Goal: Navigation & Orientation: Find specific page/section

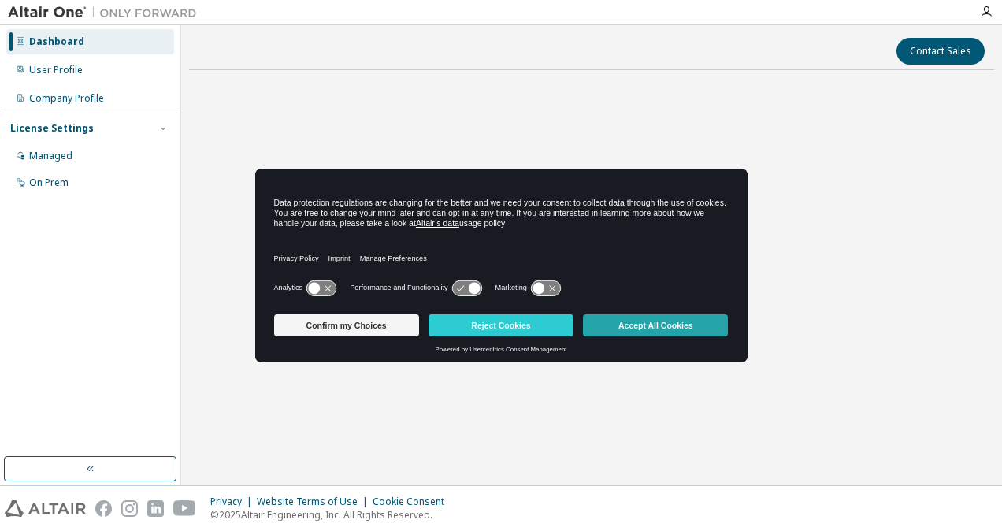
click at [678, 322] on button "Accept All Cookies" at bounding box center [655, 325] width 145 height 22
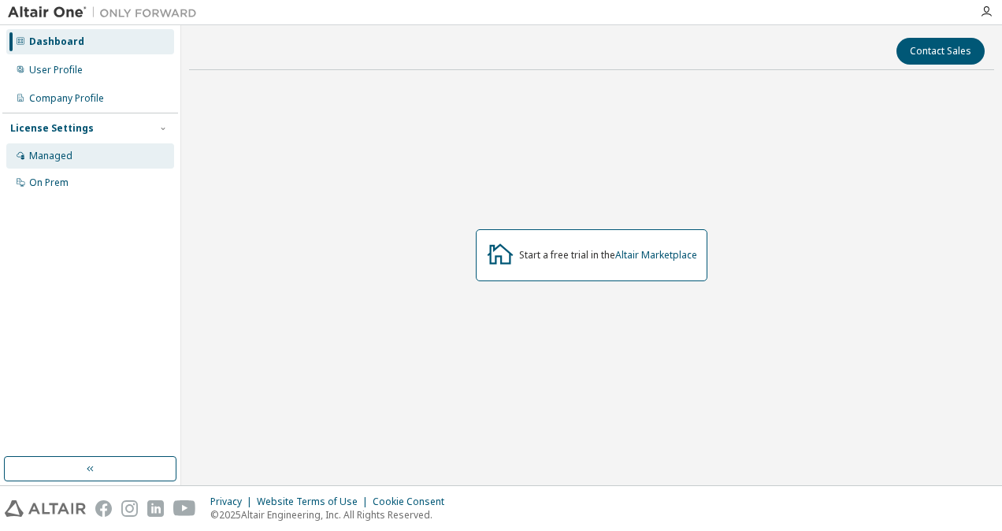
click at [74, 146] on div "Managed" at bounding box center [90, 155] width 168 height 25
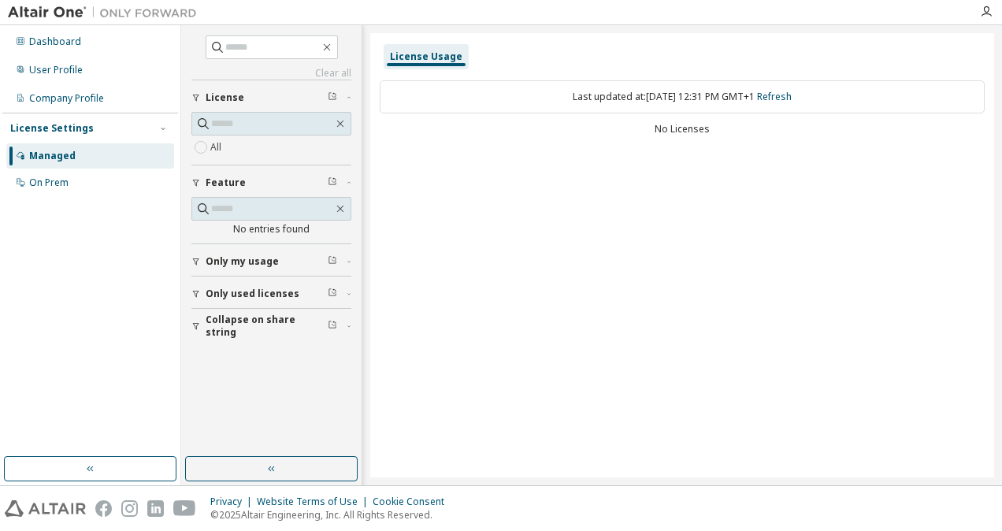
click at [218, 150] on label "All" at bounding box center [217, 147] width 14 height 19
click at [265, 223] on div "No entries found" at bounding box center [271, 229] width 160 height 13
click at [189, 254] on div "Clear all Collapse on share string Only used licenses Only my usage Feature No …" at bounding box center [272, 241] width 176 height 427
click at [193, 261] on icon "button" at bounding box center [195, 261] width 9 height 9
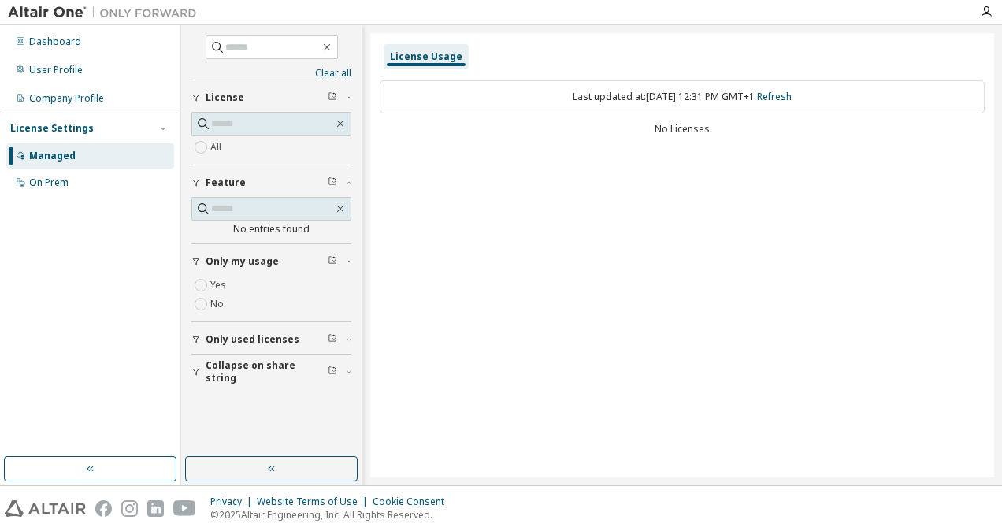
click at [193, 261] on icon "button" at bounding box center [195, 261] width 9 height 9
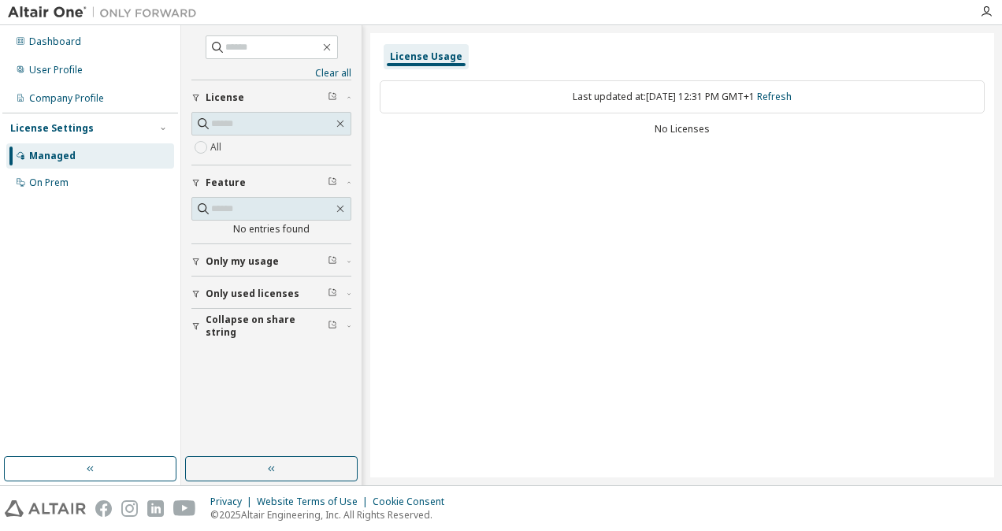
click at [205, 289] on div "button" at bounding box center [198, 293] width 14 height 9
click at [205, 284] on button "Only used licenses" at bounding box center [271, 294] width 160 height 35
click at [103, 170] on div "On Prem" at bounding box center [90, 182] width 168 height 25
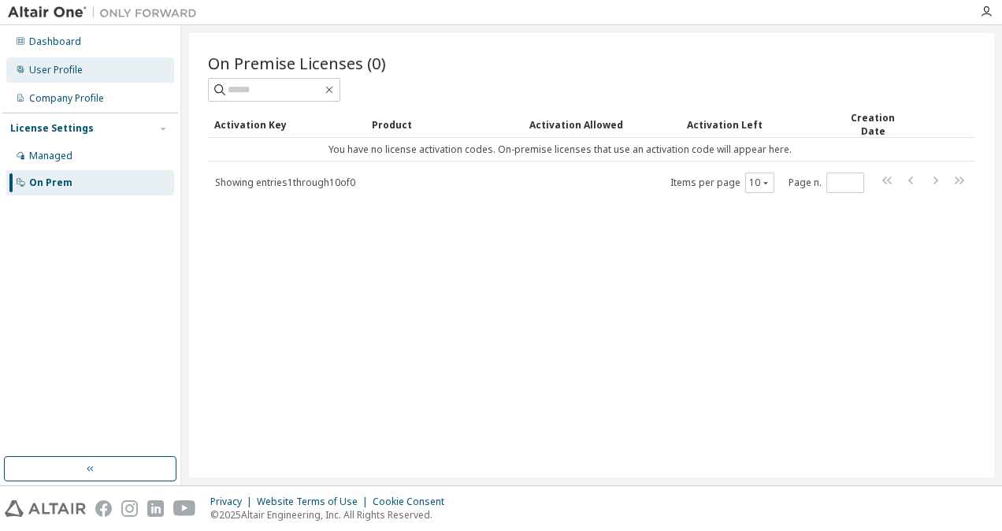
click at [75, 80] on div "User Profile" at bounding box center [90, 70] width 168 height 25
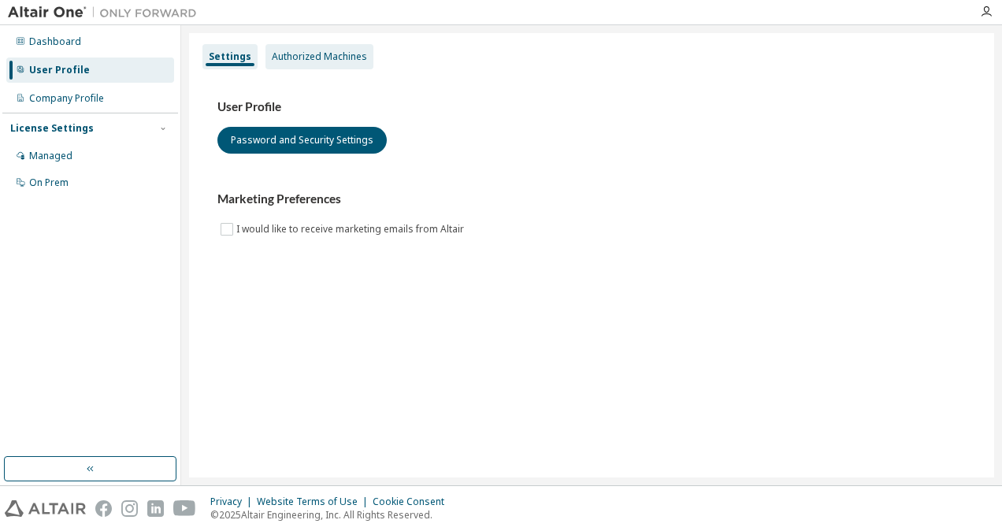
click at [317, 58] on div "Authorized Machines" at bounding box center [319, 56] width 95 height 13
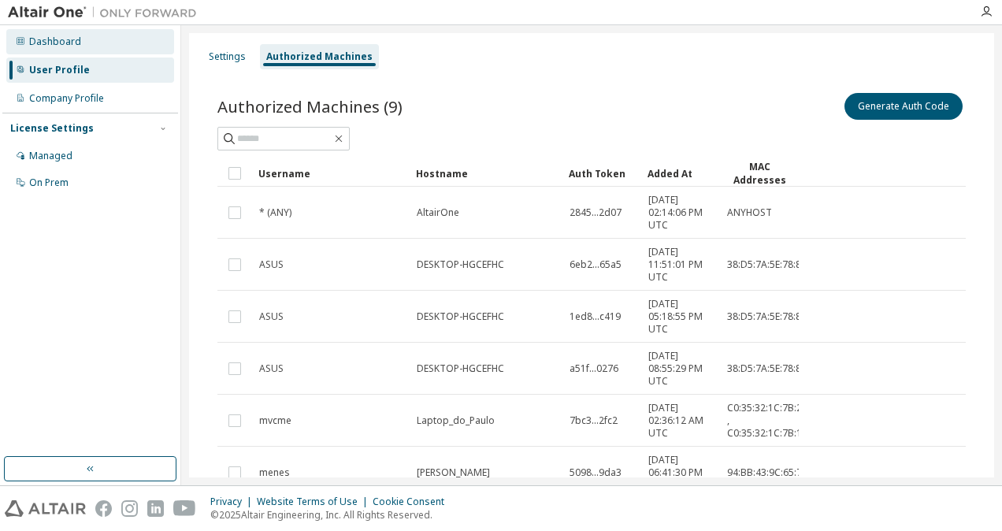
click at [98, 43] on div "Dashboard" at bounding box center [90, 41] width 168 height 25
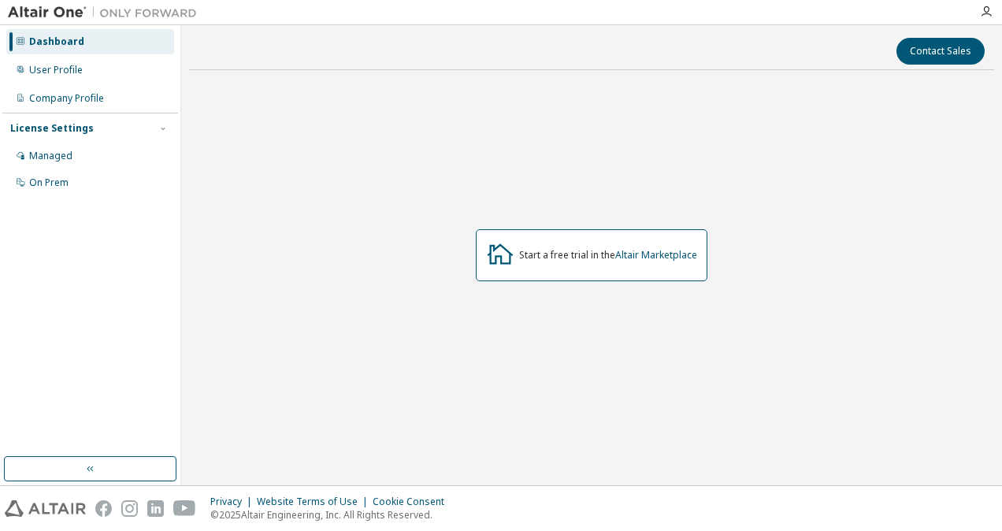
click at [629, 264] on div "Start a free trial in the Altair Marketplace" at bounding box center [592, 255] width 232 height 52
click at [656, 255] on link "Altair Marketplace" at bounding box center [656, 254] width 82 height 13
click at [27, 68] on div "User Profile" at bounding box center [90, 70] width 168 height 25
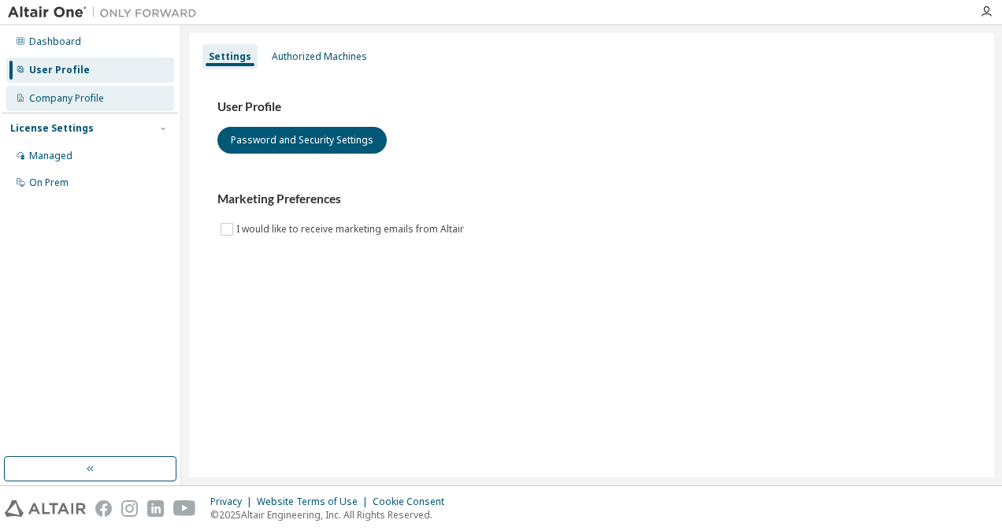
click at [51, 87] on div "Company Profile" at bounding box center [90, 98] width 168 height 25
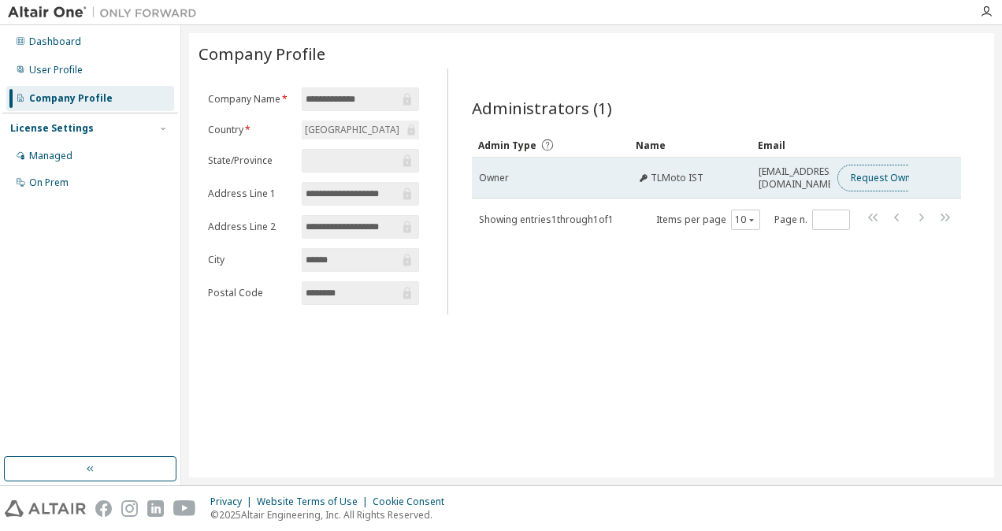
click at [876, 175] on button "Request Owner Change" at bounding box center [904, 178] width 133 height 27
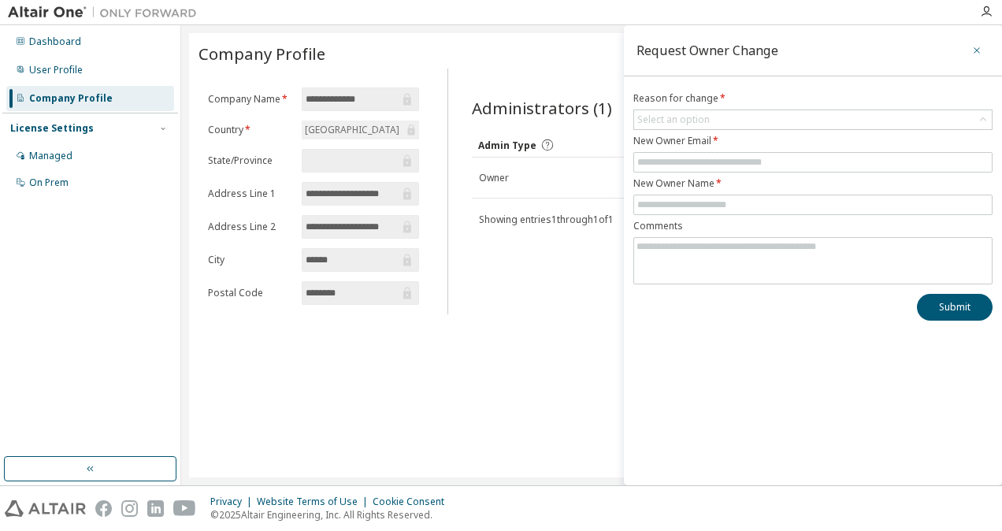
click at [980, 44] on icon "button" at bounding box center [976, 50] width 11 height 13
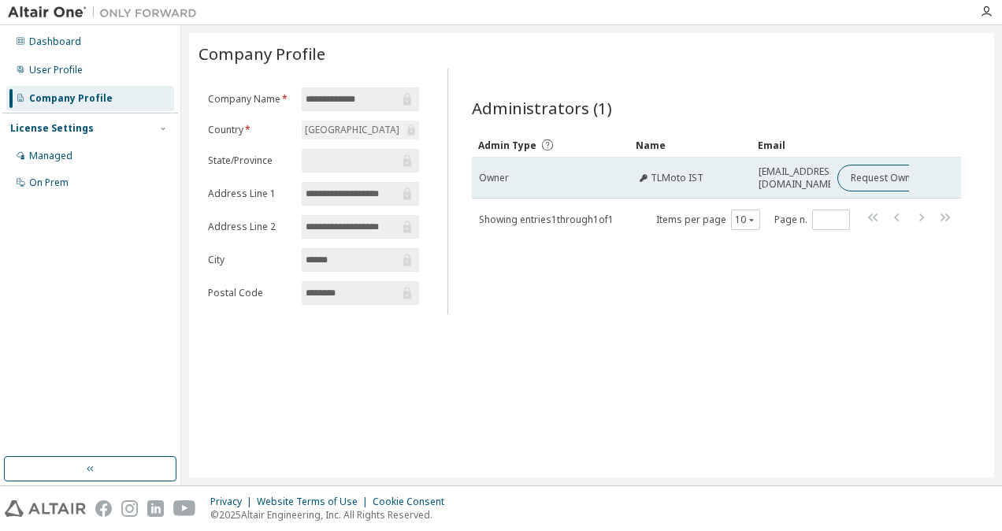
click at [518, 163] on td "Owner" at bounding box center [551, 178] width 158 height 41
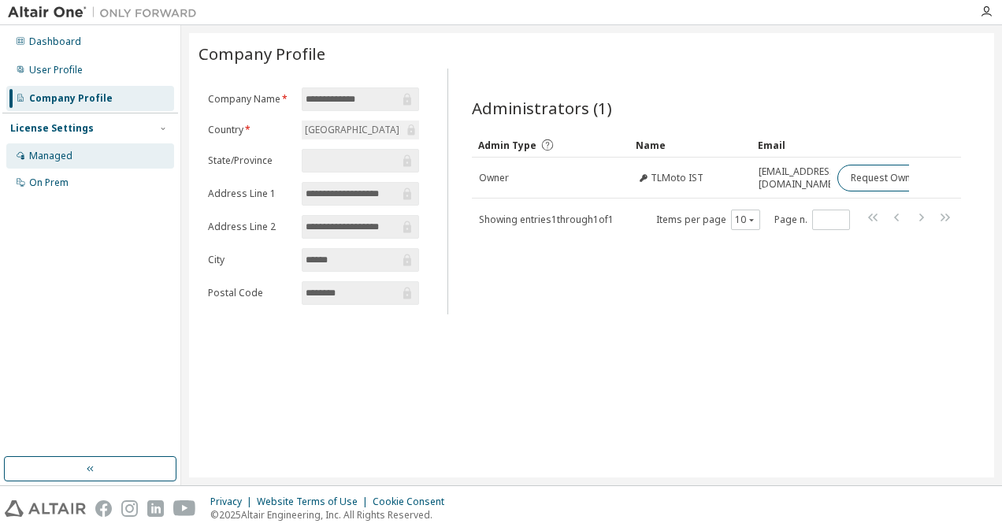
click at [84, 151] on div "Managed" at bounding box center [90, 155] width 168 height 25
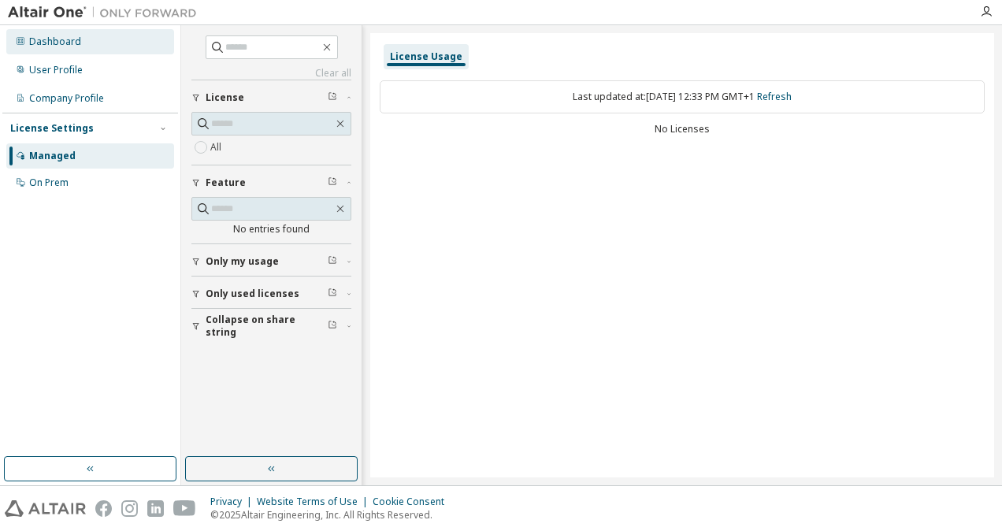
click at [69, 34] on div "Dashboard" at bounding box center [90, 41] width 168 height 25
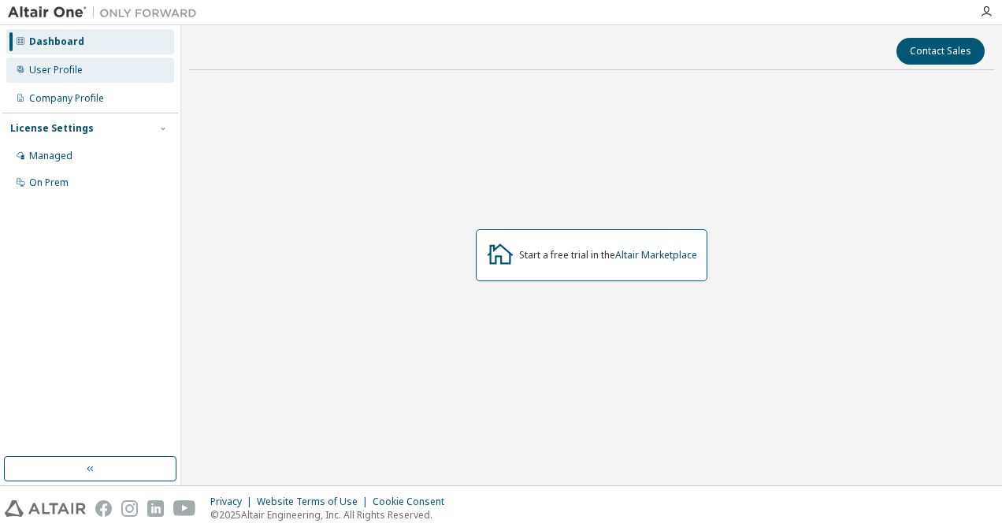
click at [58, 68] on div "User Profile" at bounding box center [56, 70] width 54 height 13
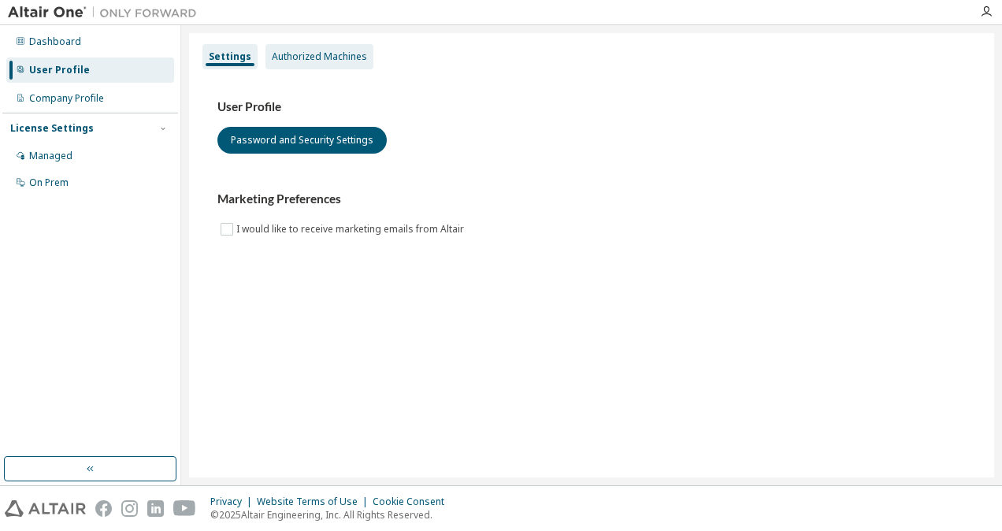
click at [298, 60] on div "Authorized Machines" at bounding box center [319, 56] width 95 height 13
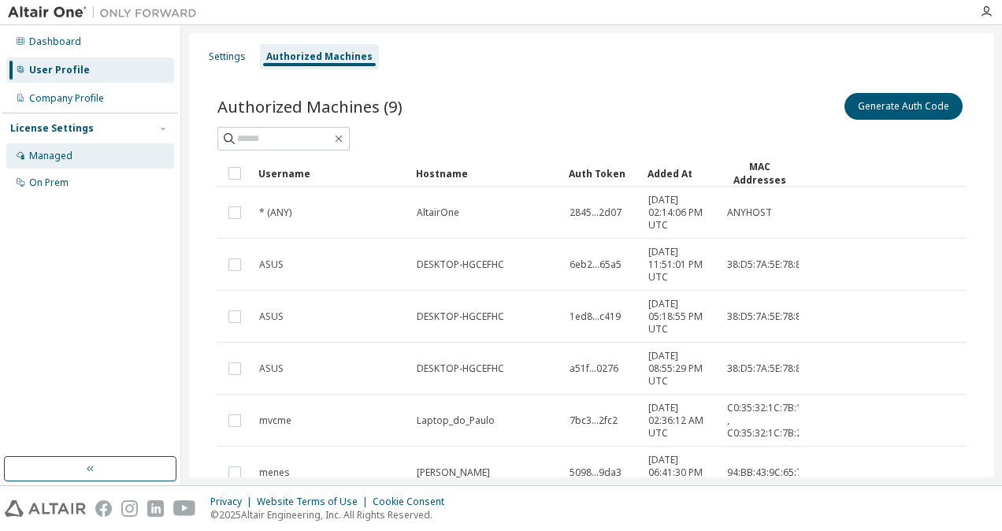
click at [57, 153] on div "Managed" at bounding box center [50, 156] width 43 height 13
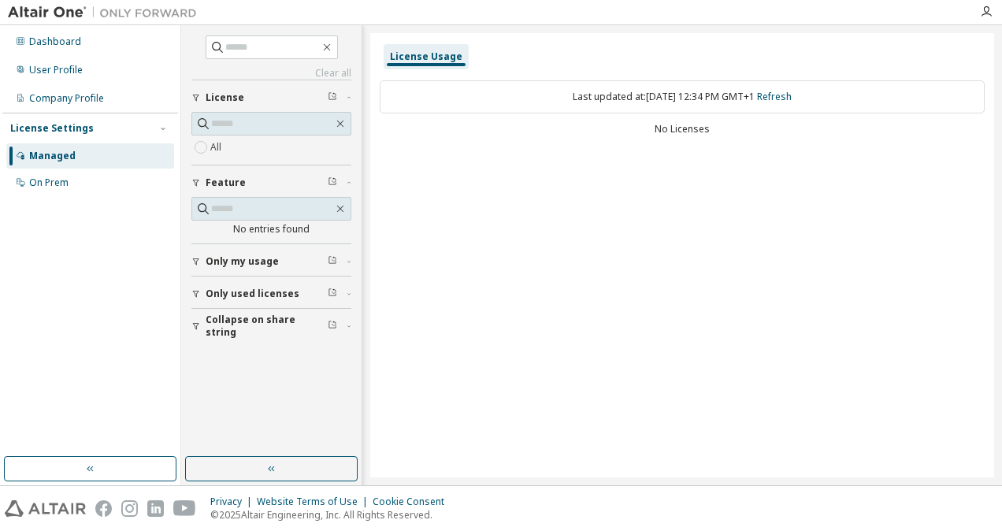
click at [227, 170] on button "Feature" at bounding box center [271, 182] width 160 height 35
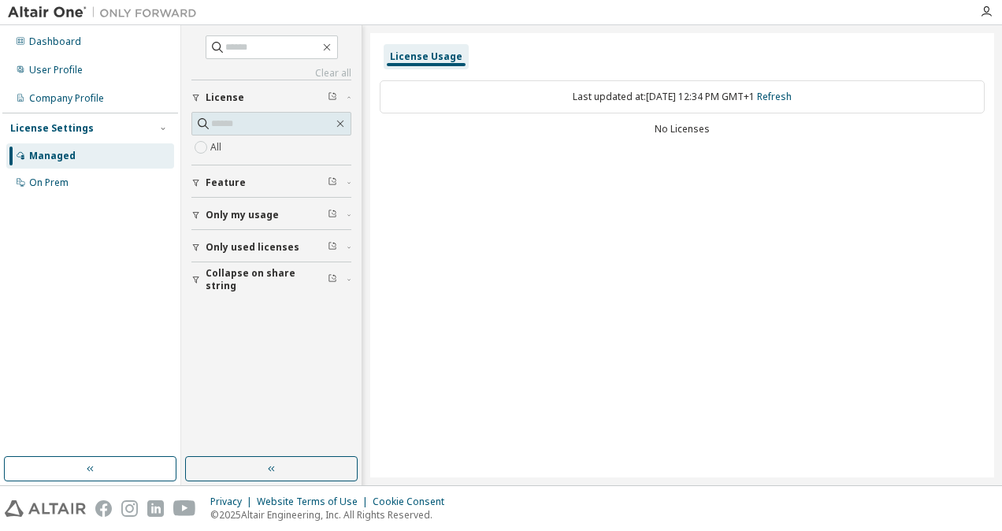
click at [236, 212] on span "Only my usage" at bounding box center [242, 215] width 73 height 13
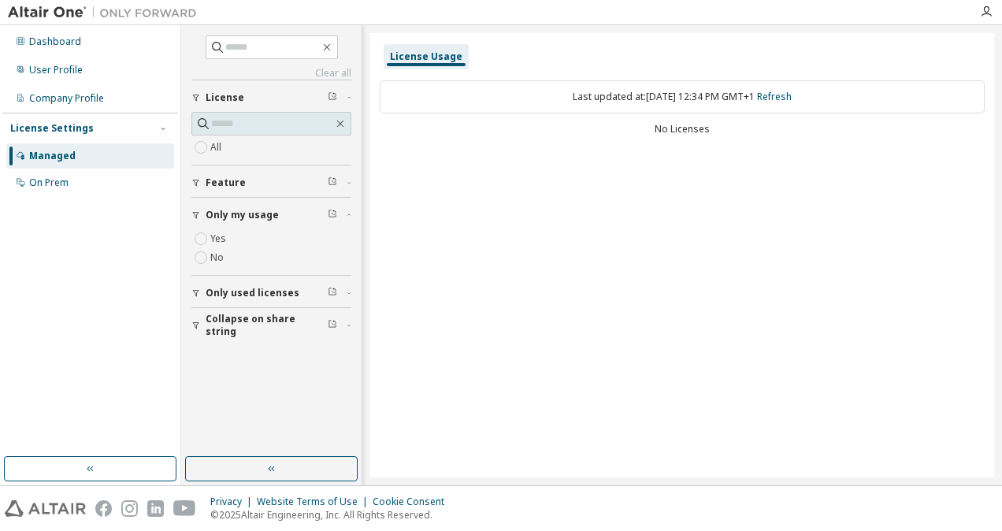
click at [236, 212] on span "Only my usage" at bounding box center [242, 215] width 73 height 13
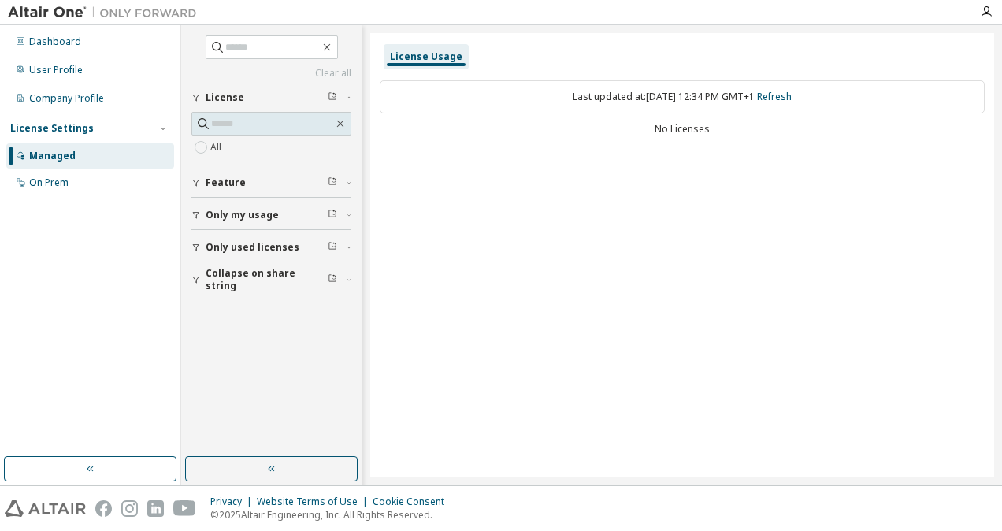
click at [236, 212] on span "Only my usage" at bounding box center [242, 215] width 73 height 13
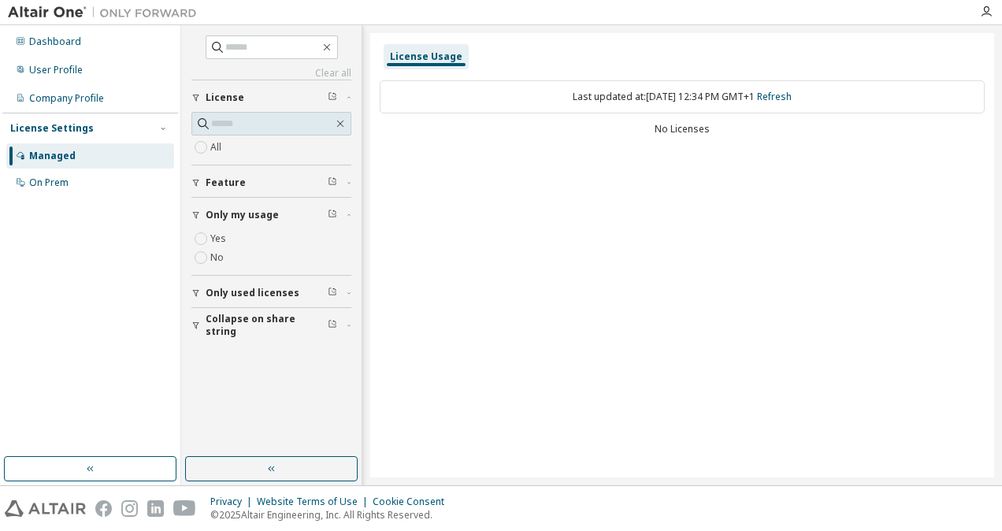
click at [218, 236] on label "Yes" at bounding box center [219, 238] width 19 height 19
click at [213, 214] on span "Only my usage" at bounding box center [242, 215] width 73 height 13
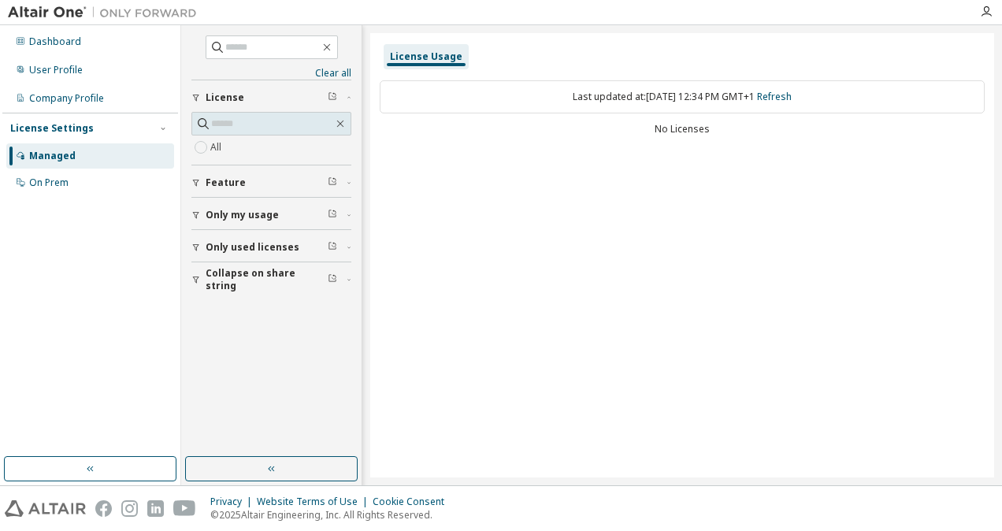
click at [213, 214] on span "Only my usage" at bounding box center [242, 215] width 73 height 13
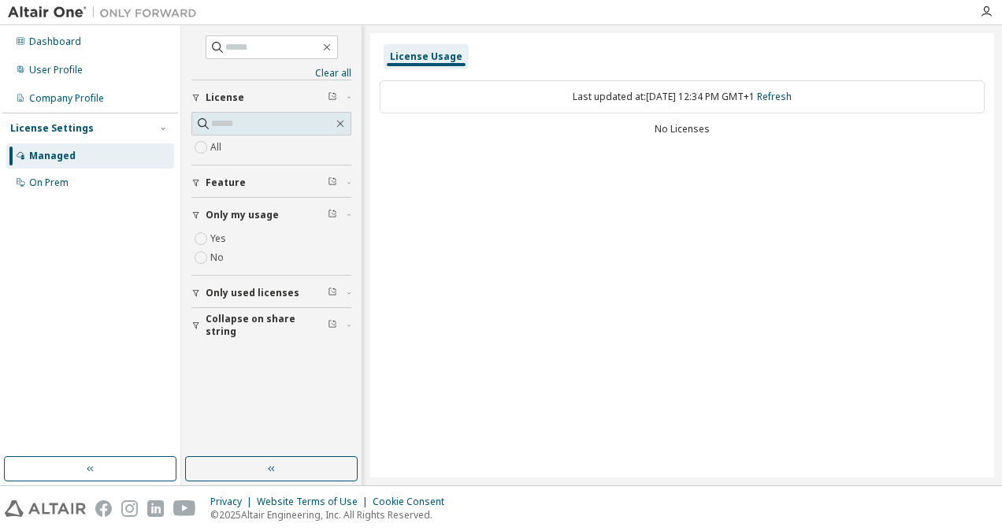
click at [227, 281] on button "Only used licenses" at bounding box center [271, 293] width 160 height 35
click at [222, 365] on span "Collapse on share string" at bounding box center [267, 370] width 122 height 25
click at [244, 325] on span "Collapse on share string" at bounding box center [267, 326] width 122 height 25
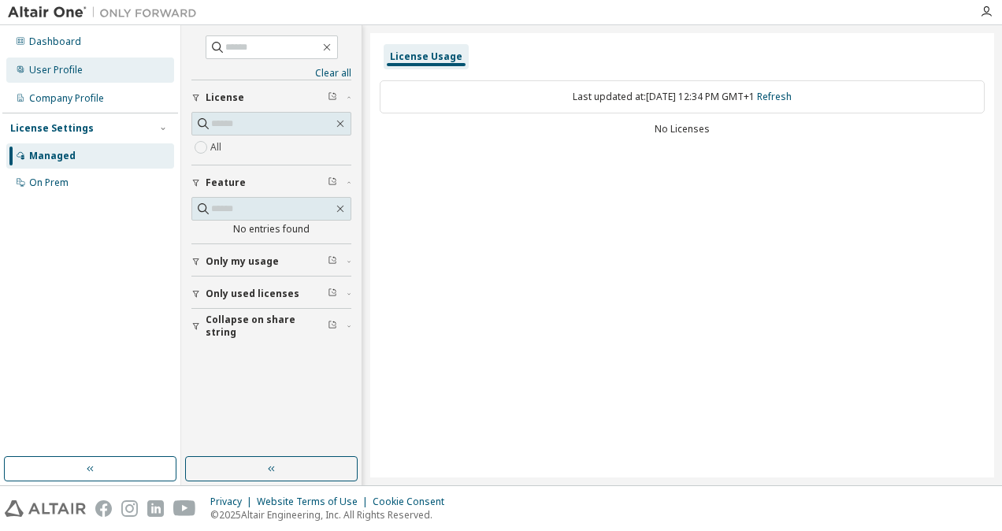
click at [76, 76] on div "User Profile" at bounding box center [90, 70] width 168 height 25
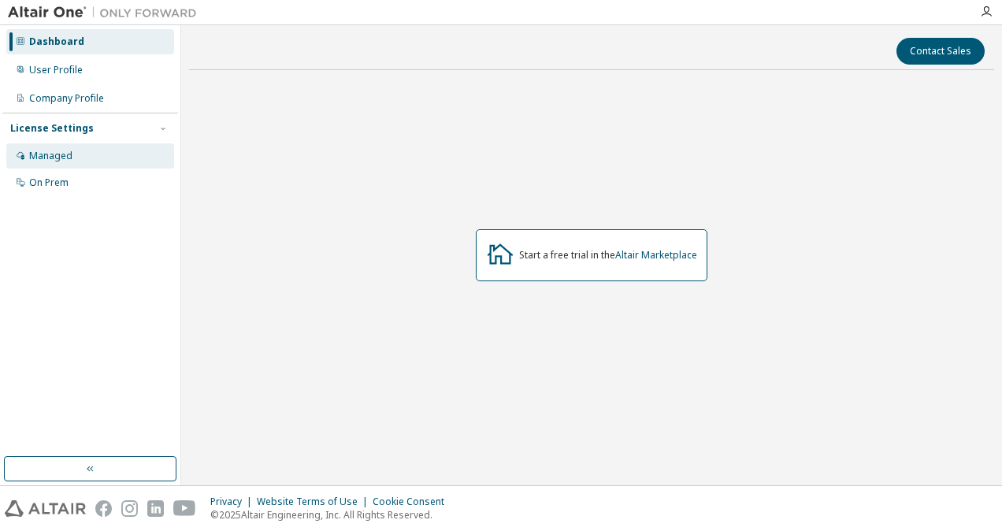
click at [54, 153] on div "Managed" at bounding box center [50, 156] width 43 height 13
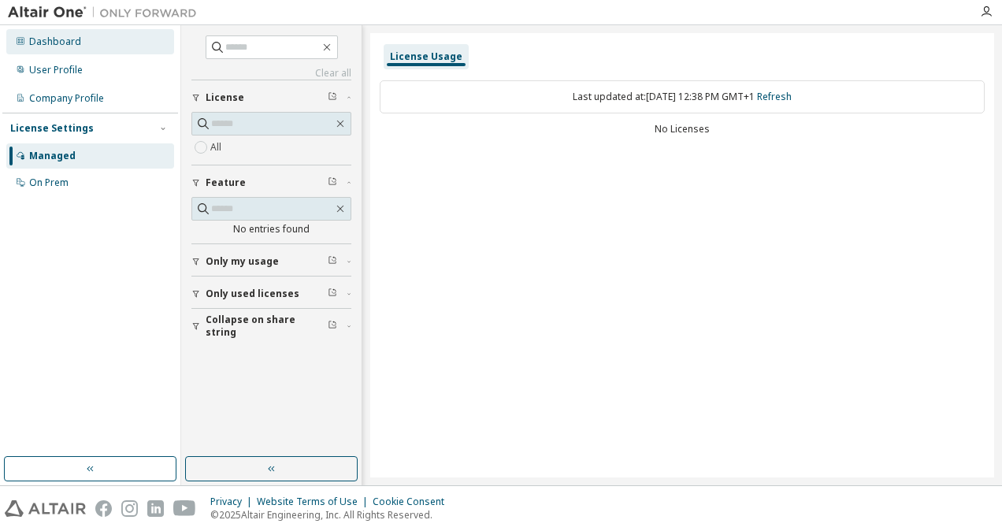
click at [82, 46] on div "Dashboard" at bounding box center [90, 41] width 168 height 25
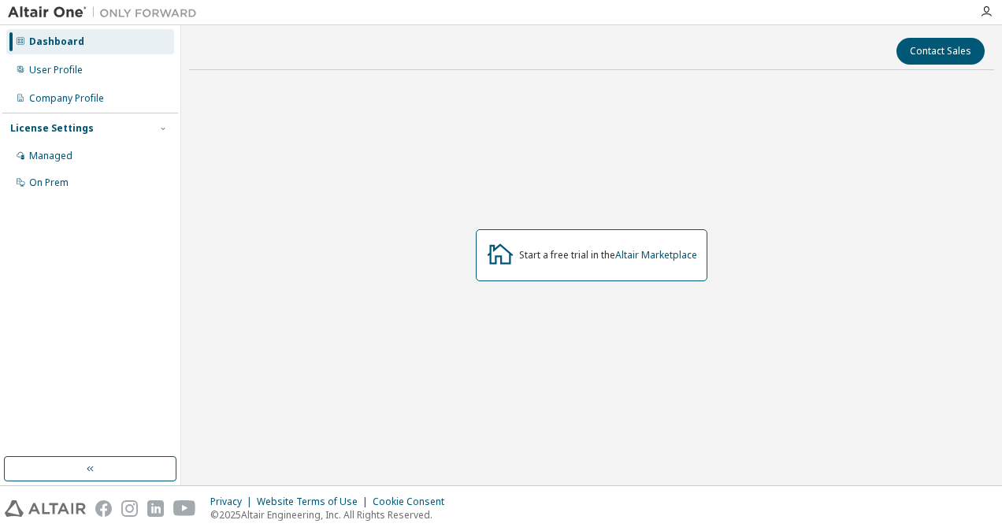
click at [600, 254] on div "Start a free trial in the Altair Marketplace" at bounding box center [608, 255] width 178 height 13
click at [678, 254] on link "Altair Marketplace" at bounding box center [656, 254] width 82 height 13
